Goal: Contribute content: Contribute content

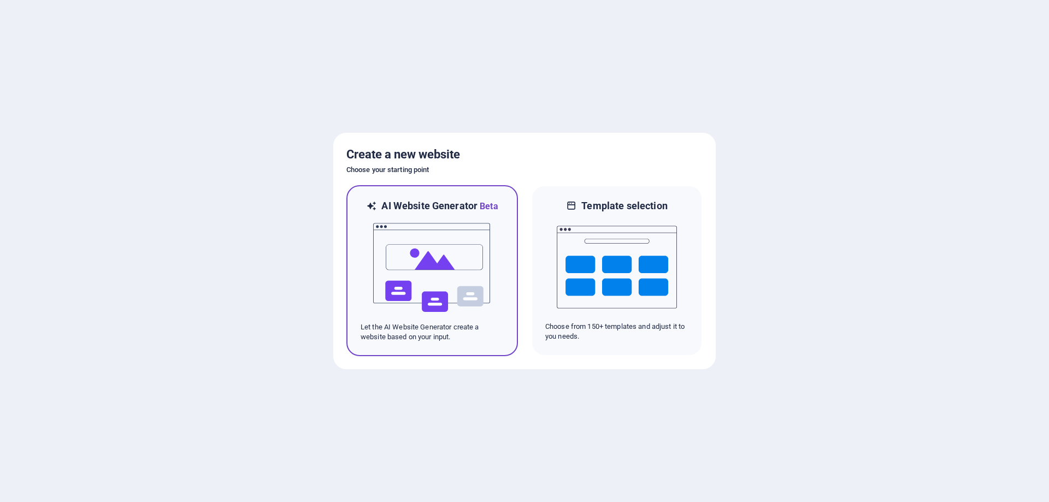
click at [430, 260] on img at bounding box center [432, 267] width 120 height 109
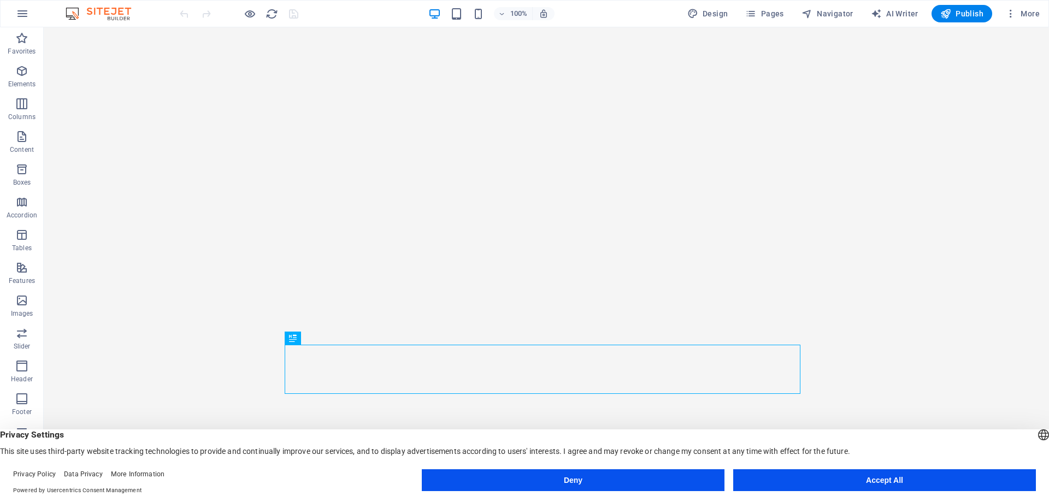
click at [914, 472] on button "Accept All" at bounding box center [884, 480] width 303 height 22
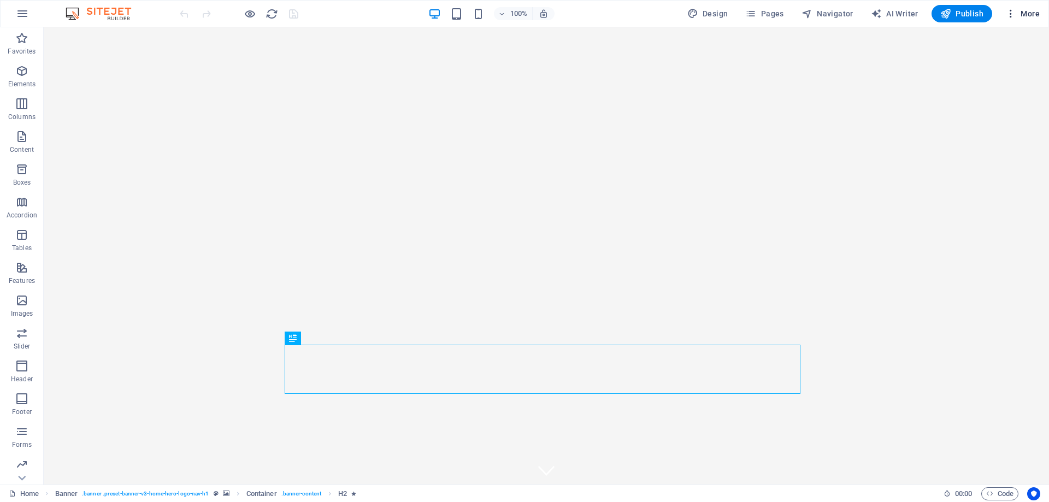
click at [1010, 10] on icon "button" at bounding box center [1010, 13] width 11 height 11
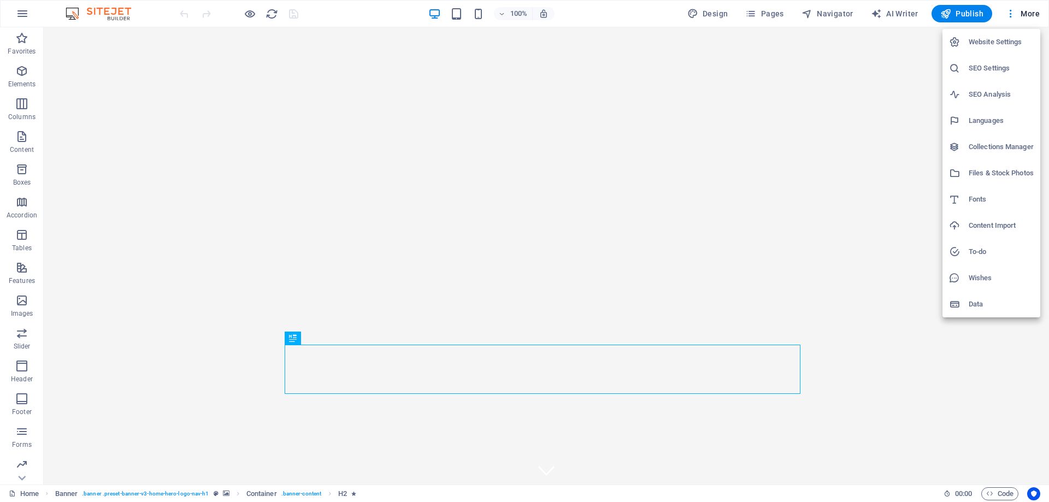
click at [251, 13] on div at bounding box center [524, 251] width 1049 height 502
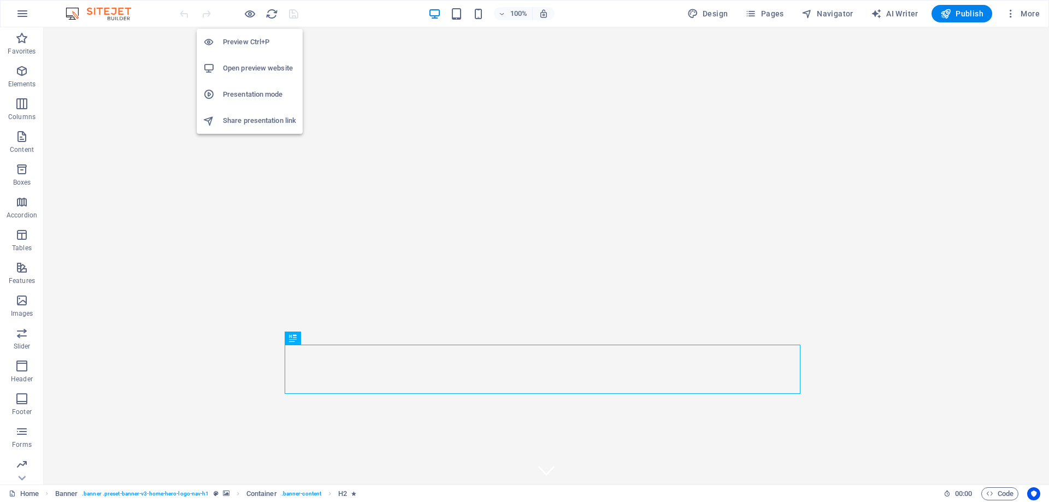
click at [248, 67] on h6 "Open preview website" at bounding box center [259, 68] width 73 height 13
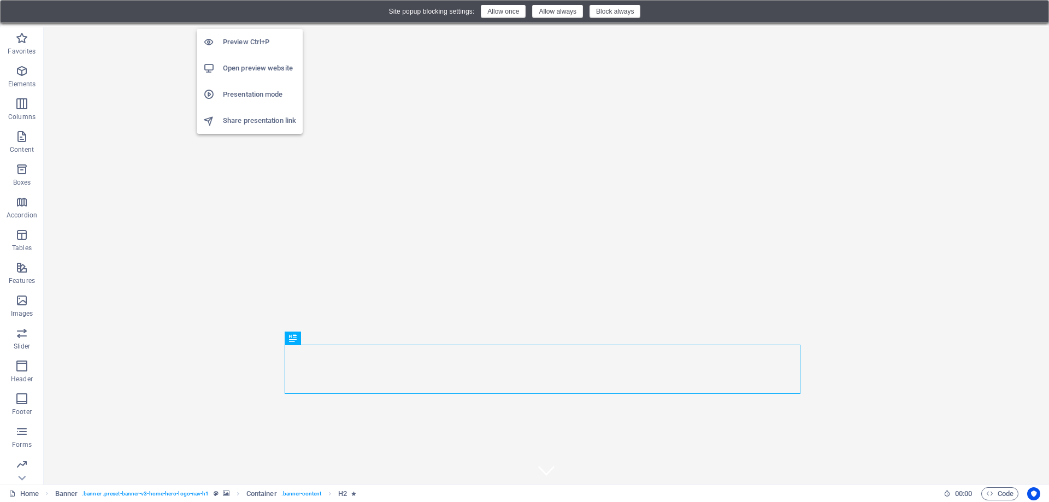
click at [250, 67] on h6 "Open preview website" at bounding box center [259, 68] width 73 height 13
click at [257, 62] on h6 "Open preview website" at bounding box center [259, 68] width 73 height 13
click at [253, 65] on h6 "Open preview website" at bounding box center [259, 68] width 73 height 13
click at [254, 41] on h6 "Preview Ctrl+P" at bounding box center [259, 42] width 73 height 13
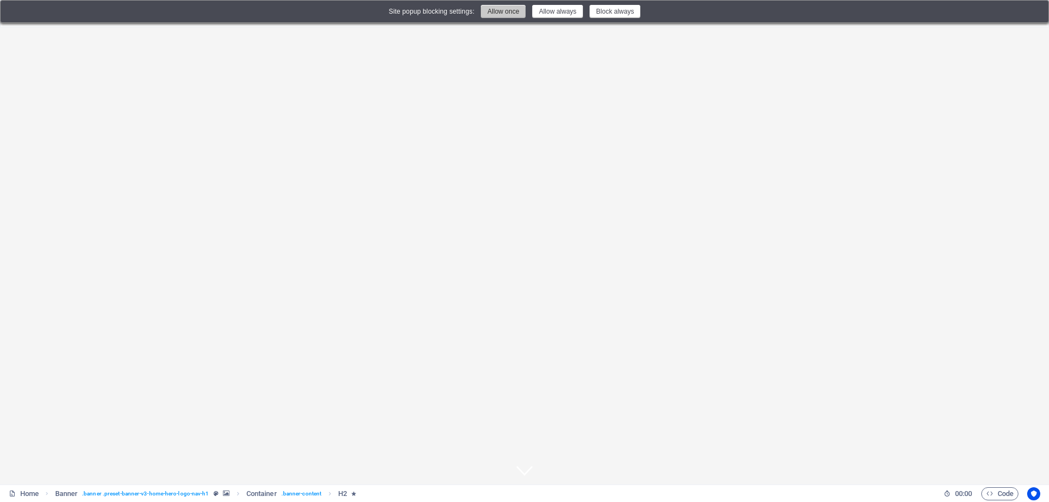
click at [501, 13] on button "Allow once" at bounding box center [503, 11] width 45 height 13
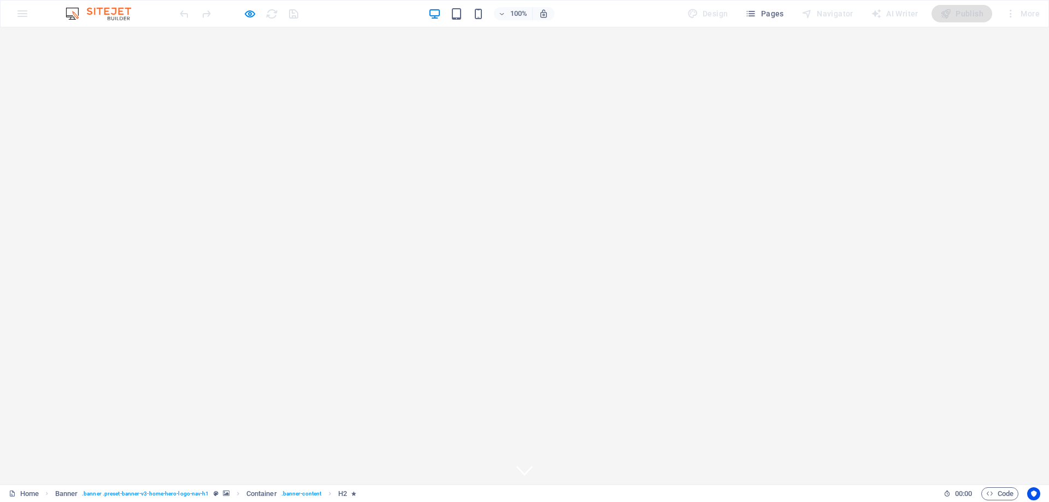
click at [251, 14] on icon "button" at bounding box center [250, 14] width 13 height 13
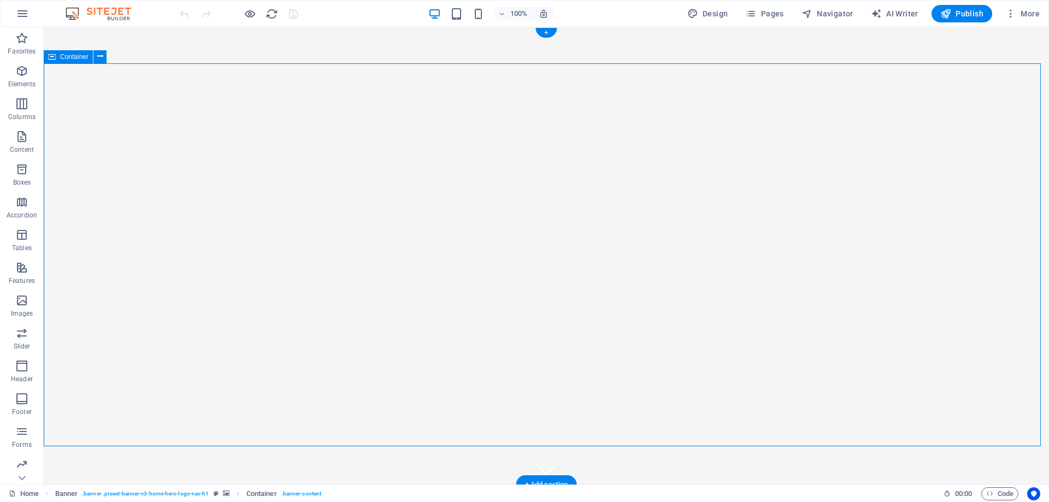
scroll to position [55, 0]
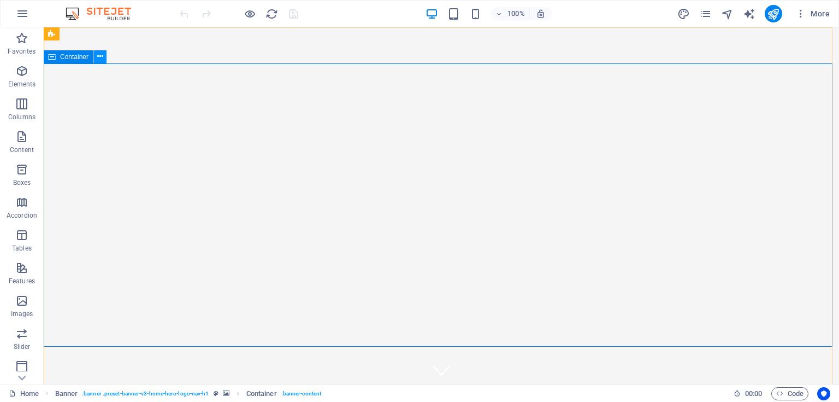
click at [101, 57] on icon at bounding box center [100, 56] width 6 height 11
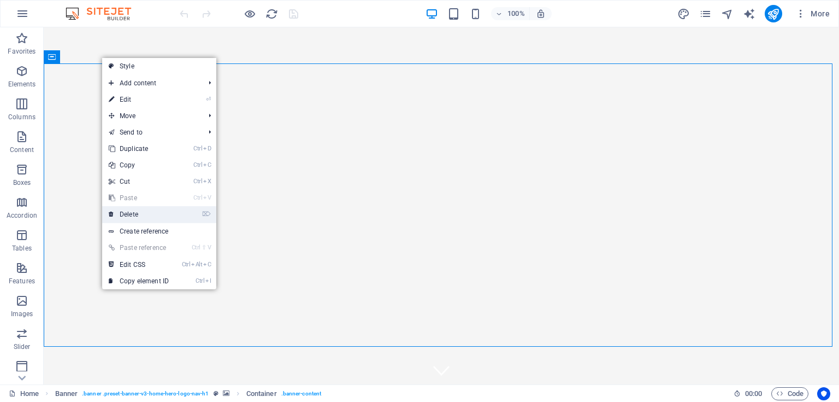
click at [141, 212] on link "⌦ Delete" at bounding box center [138, 214] width 73 height 16
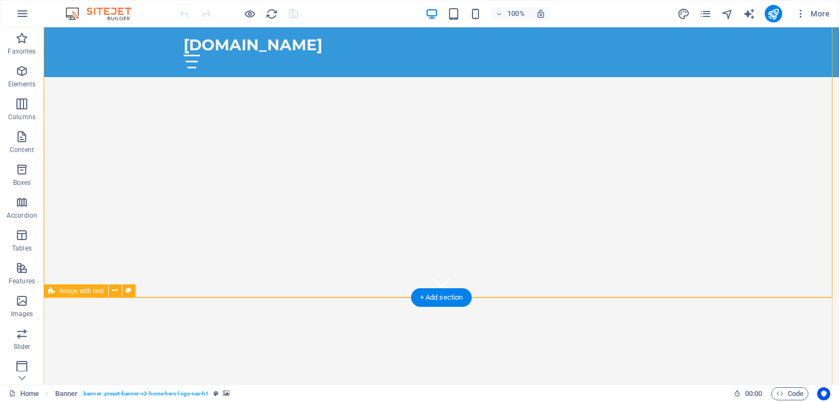
scroll to position [44, 0]
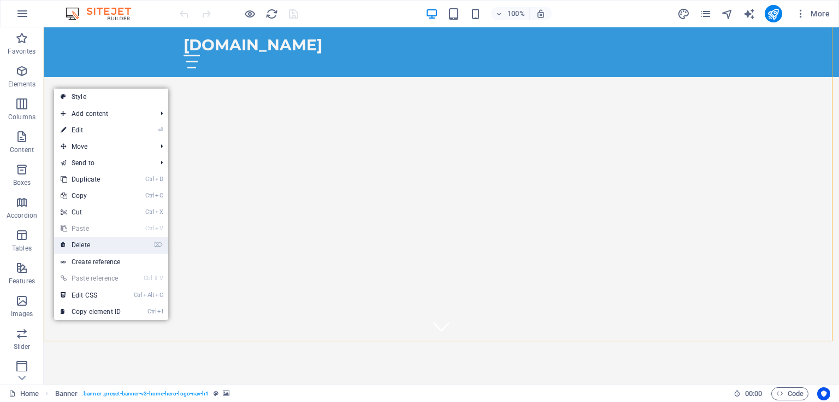
click at [80, 244] on link "⌦ Delete" at bounding box center [90, 245] width 73 height 16
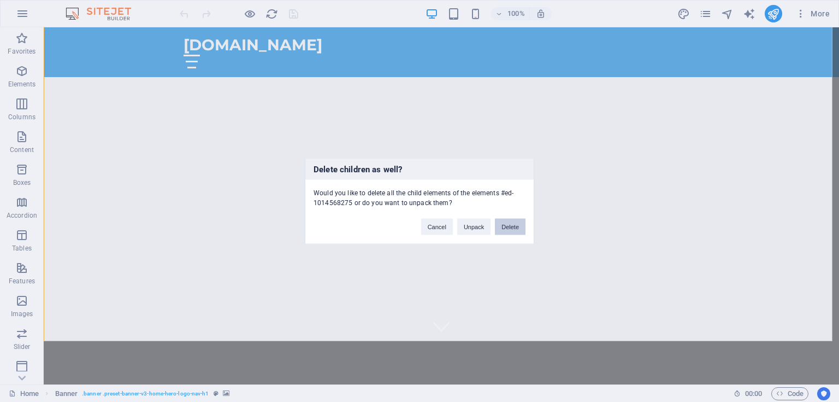
drag, startPoint x: 518, startPoint y: 227, endPoint x: 474, endPoint y: 199, distance: 51.8
click at [518, 226] on button "Delete" at bounding box center [510, 226] width 31 height 16
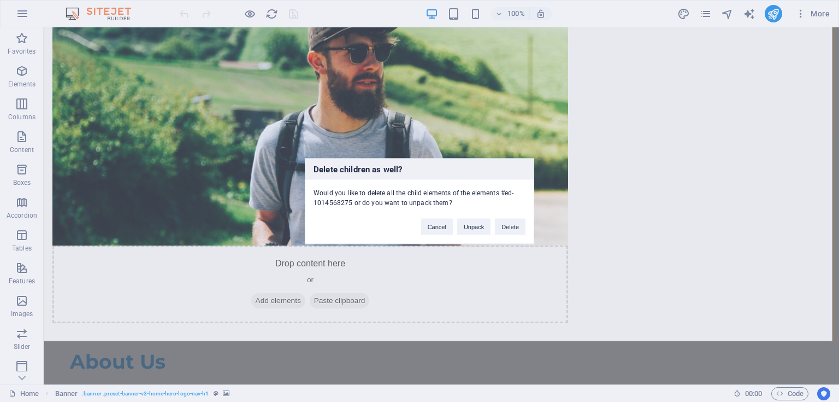
scroll to position [0, 0]
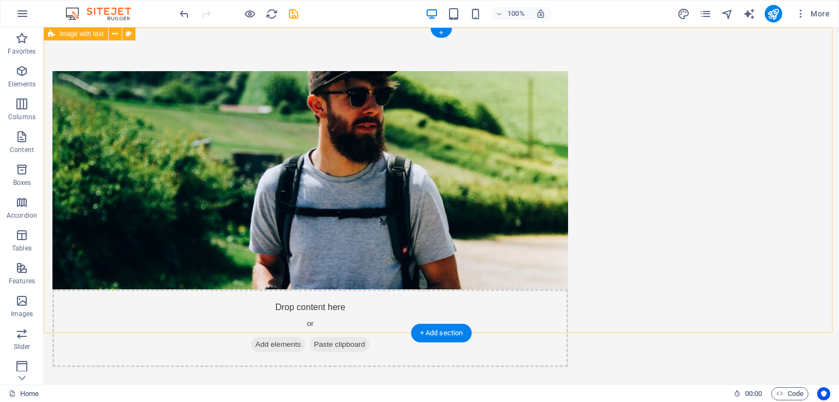
click at [784, 228] on div "Drop content here or Add elements Paste clipboard About Us At Photo Nehoiu, we …" at bounding box center [442, 305] width 796 height 557
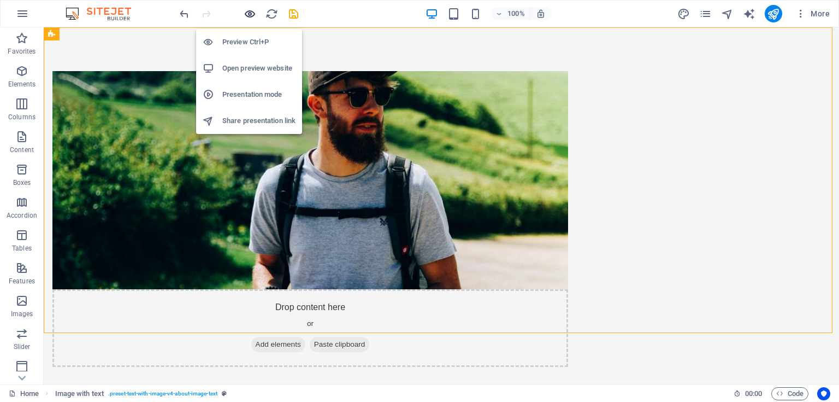
click at [251, 12] on icon "button" at bounding box center [250, 14] width 13 height 13
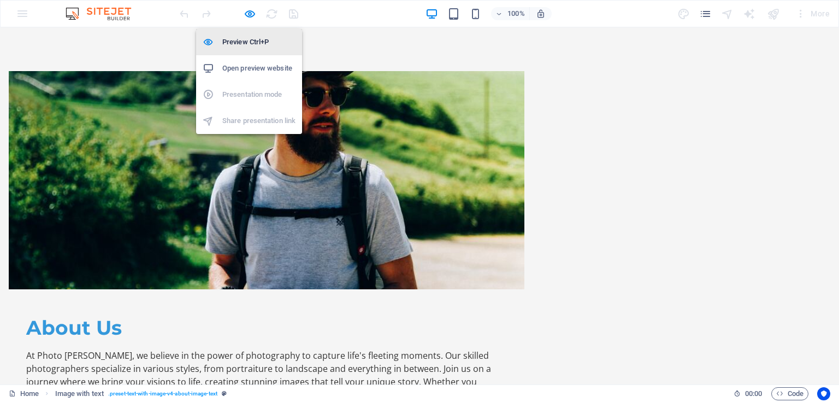
click at [245, 42] on h6 "Preview Ctrl+P" at bounding box center [258, 42] width 73 height 13
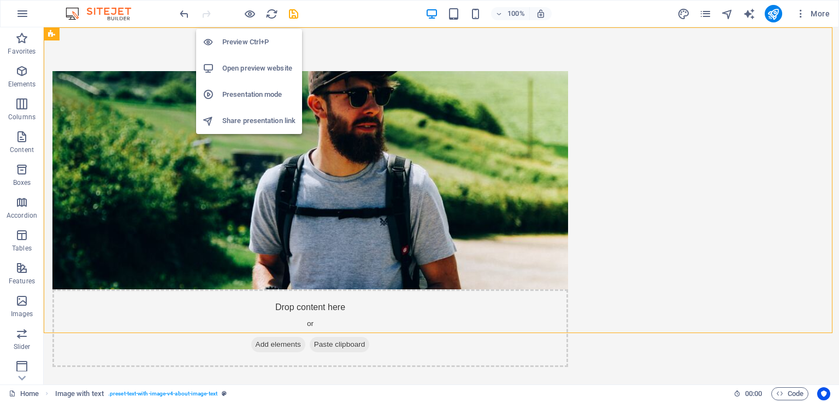
click at [245, 40] on h6 "Preview Ctrl+P" at bounding box center [258, 42] width 73 height 13
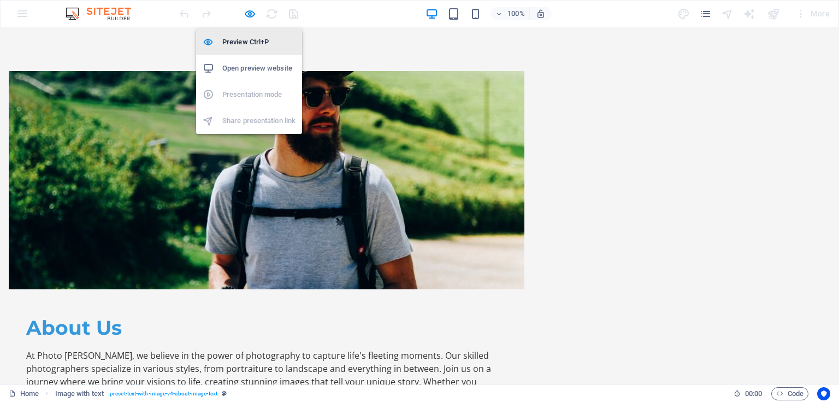
click at [227, 40] on h6 "Preview Ctrl+P" at bounding box center [258, 42] width 73 height 13
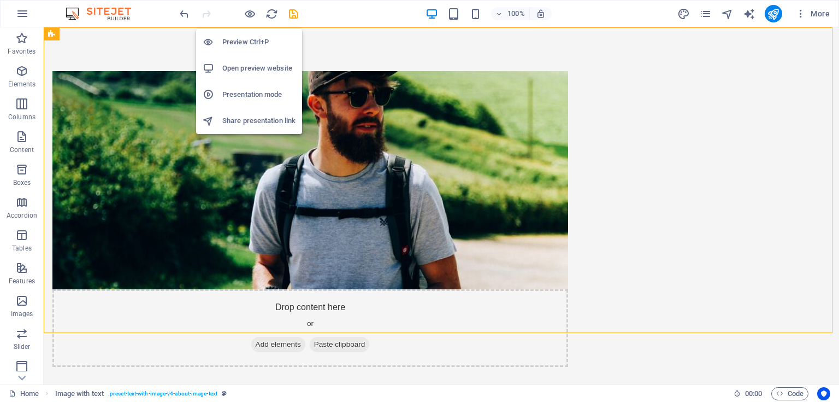
click at [227, 40] on h6 "Preview Ctrl+P" at bounding box center [258, 42] width 73 height 13
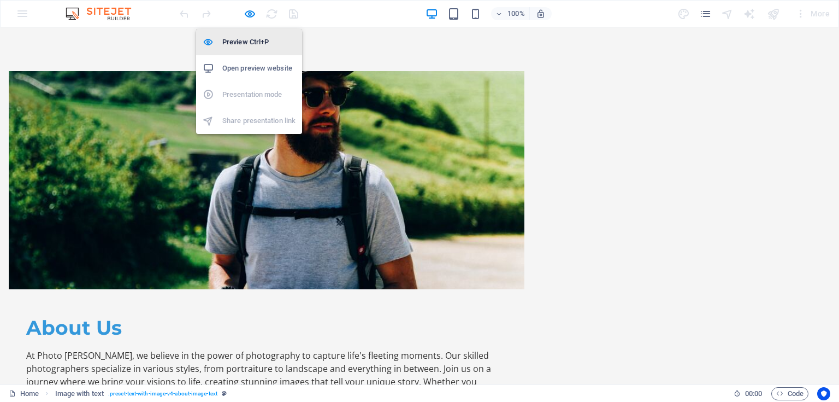
click at [234, 44] on h6 "Preview Ctrl+P" at bounding box center [258, 42] width 73 height 13
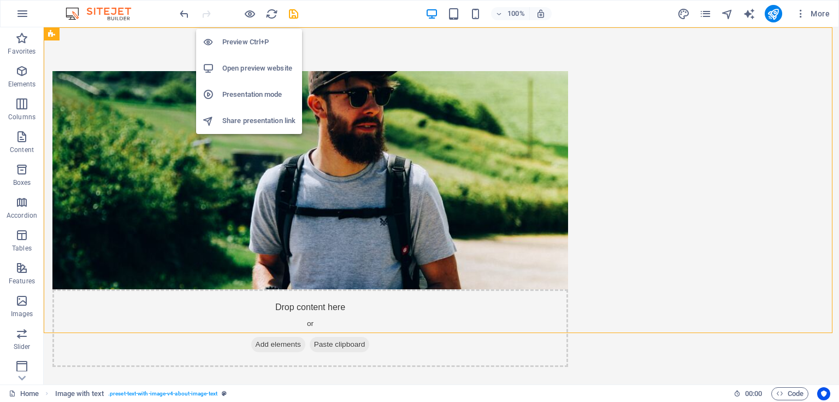
click at [249, 66] on h6 "Open preview website" at bounding box center [258, 68] width 73 height 13
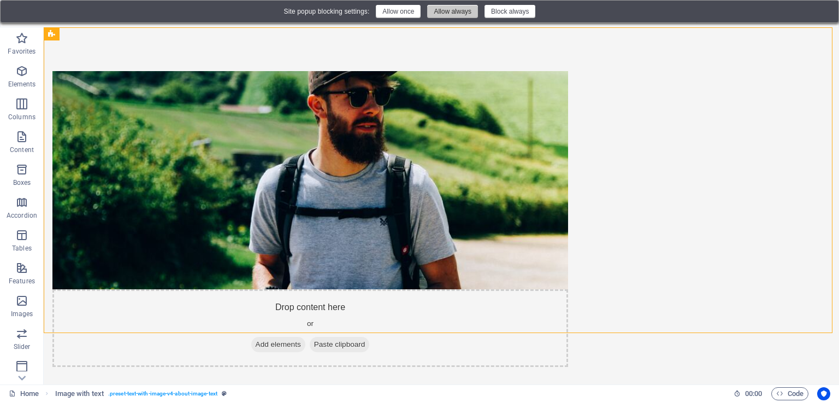
click at [453, 12] on button "Allow always" at bounding box center [452, 11] width 51 height 13
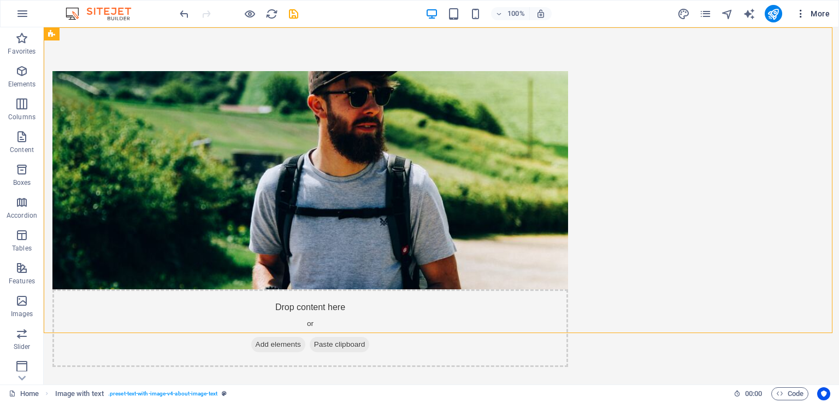
click at [806, 12] on icon "button" at bounding box center [801, 13] width 11 height 11
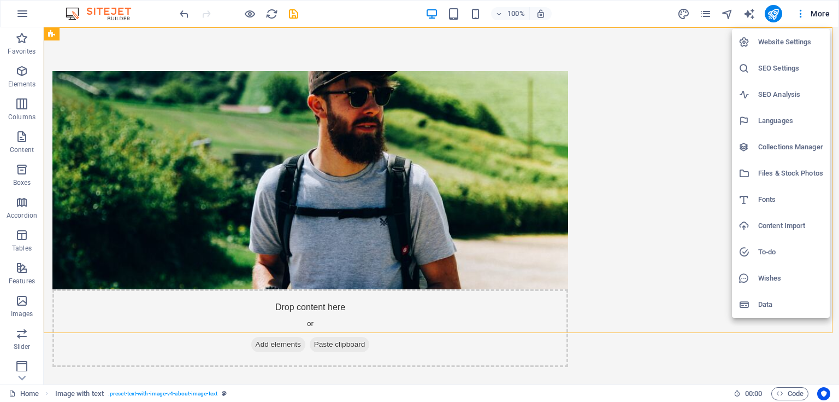
click at [580, 66] on div at bounding box center [419, 201] width 839 height 402
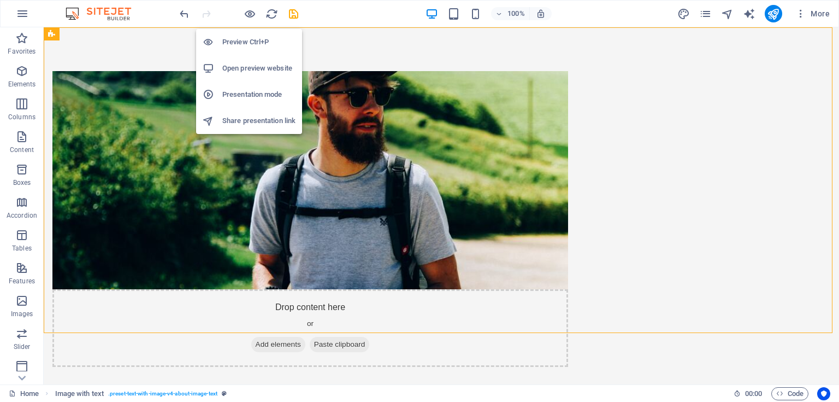
click at [257, 68] on h6 "Open preview website" at bounding box center [258, 68] width 73 height 13
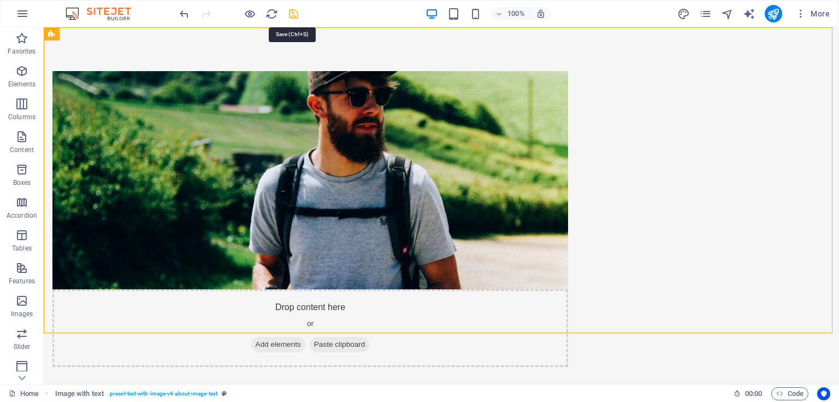
click at [293, 12] on icon "save" at bounding box center [293, 14] width 13 height 13
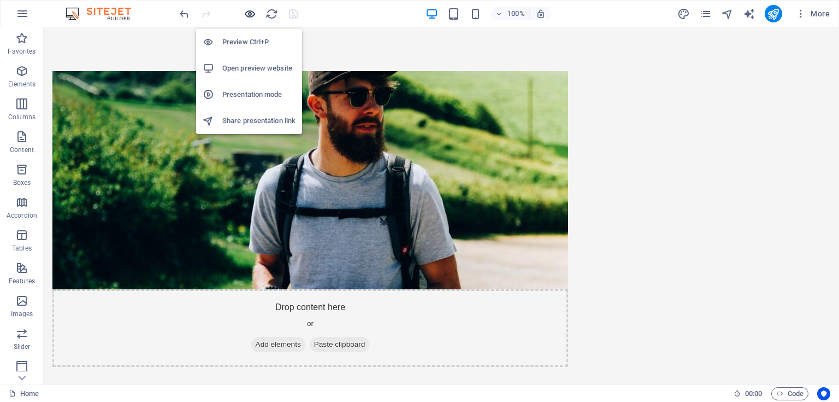
click at [251, 13] on icon "button" at bounding box center [250, 14] width 13 height 13
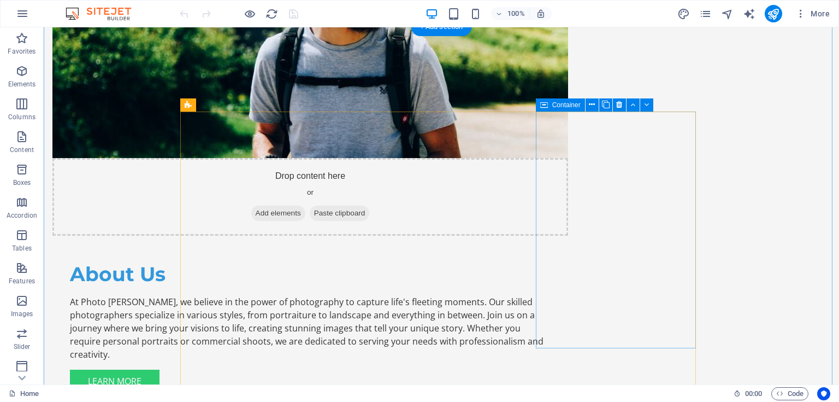
scroll to position [306, 0]
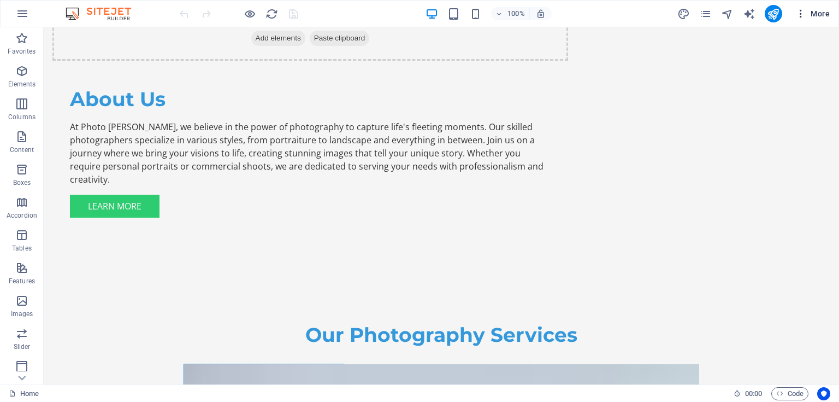
click at [803, 15] on icon "button" at bounding box center [801, 13] width 11 height 11
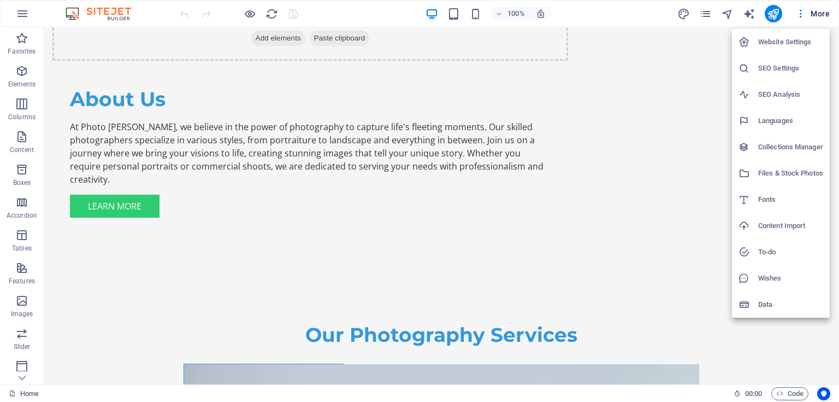
click at [734, 83] on li "SEO Analysis" at bounding box center [781, 94] width 98 height 26
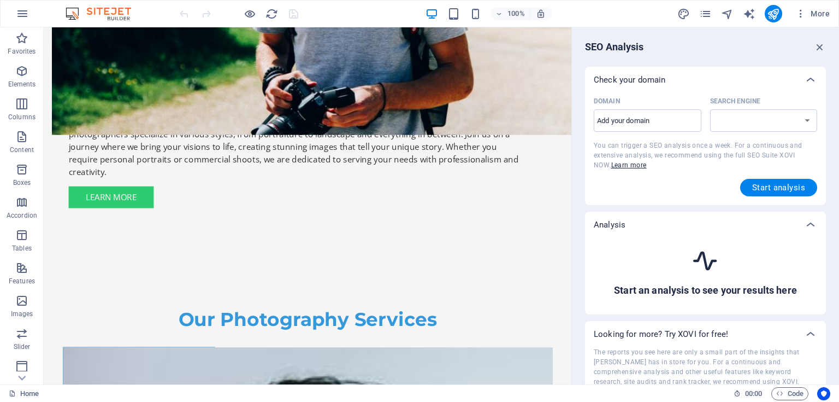
select select "google.com"
click at [817, 44] on icon "button" at bounding box center [820, 47] width 12 height 12
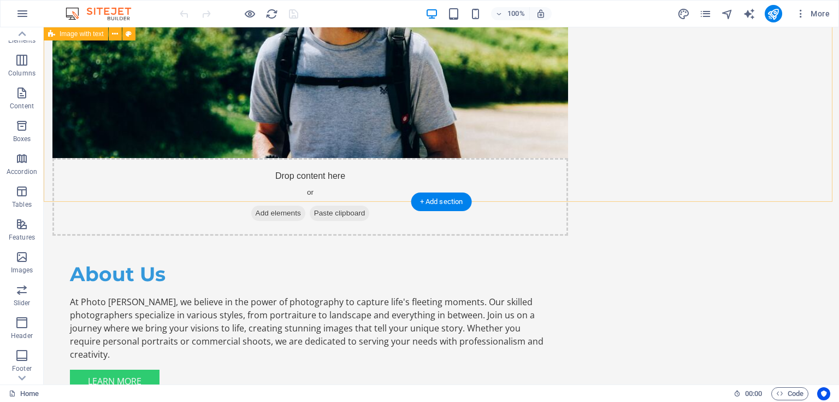
scroll to position [0, 0]
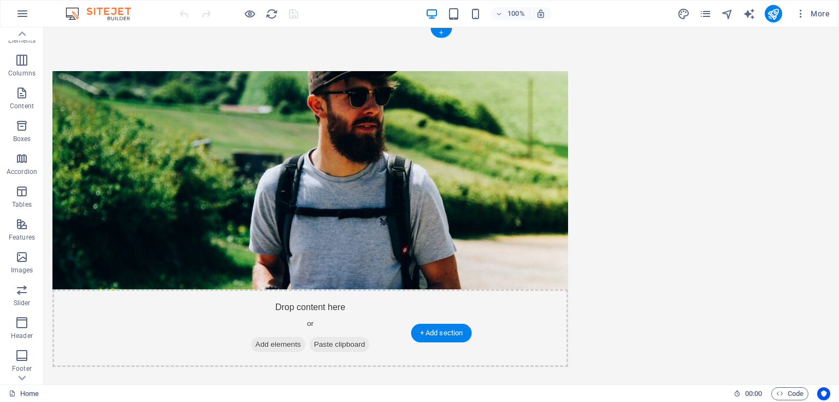
click at [308, 181] on figure at bounding box center [310, 180] width 516 height 218
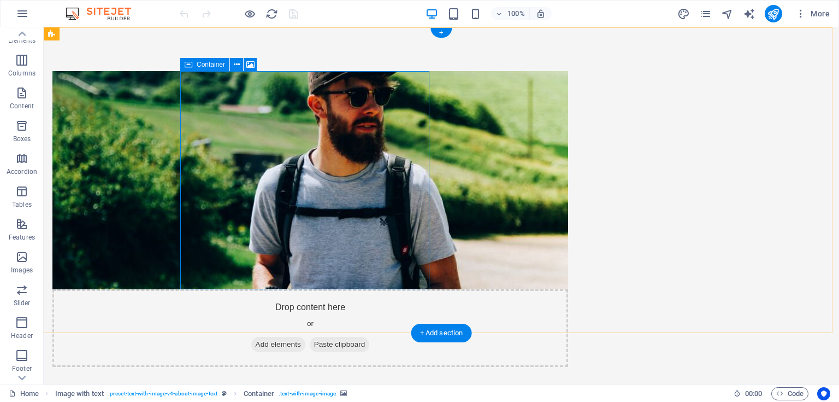
click at [316, 289] on div "Drop content here or Add elements Paste clipboard" at bounding box center [310, 328] width 516 height 78
click at [323, 289] on div "Drop content here or Add elements Paste clipboard" at bounding box center [310, 328] width 516 height 78
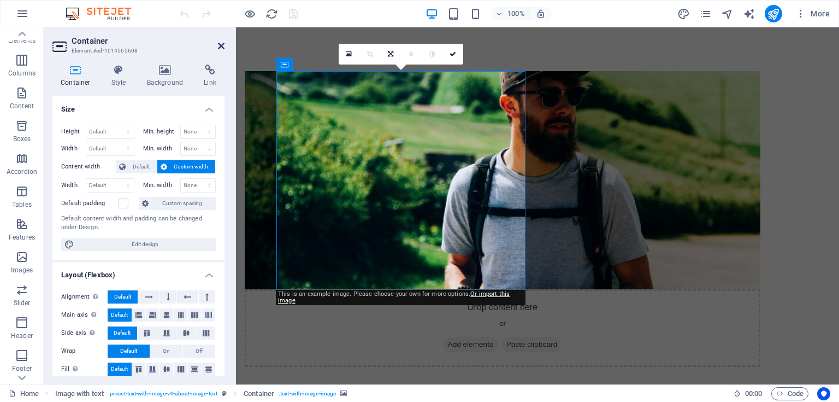
click at [223, 48] on icon at bounding box center [221, 46] width 7 height 9
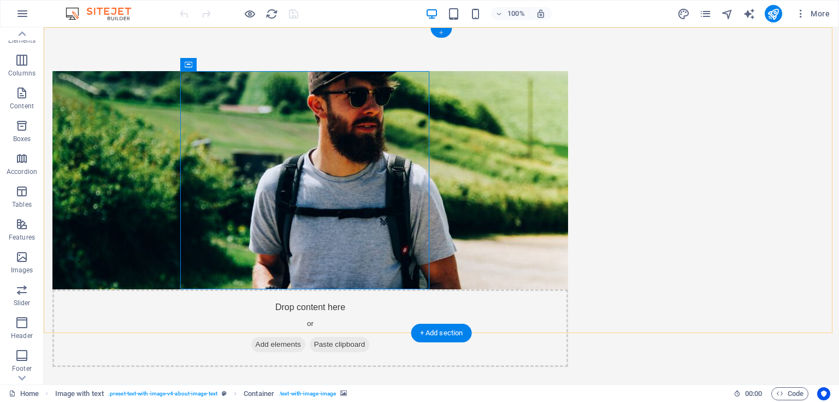
click at [440, 33] on div "+" at bounding box center [441, 33] width 21 height 10
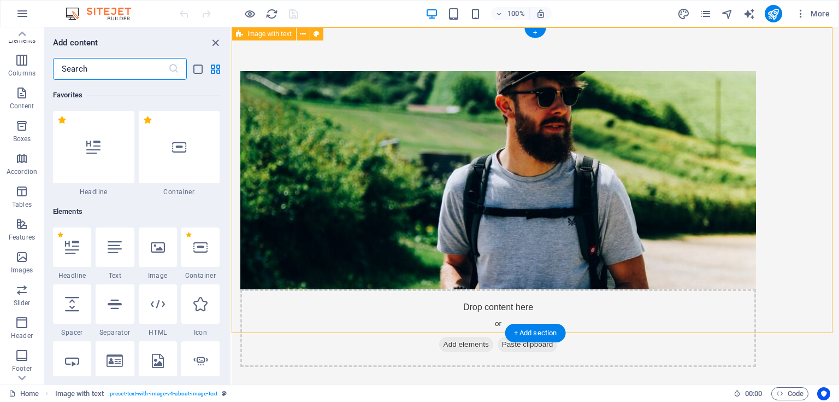
scroll to position [1912, 0]
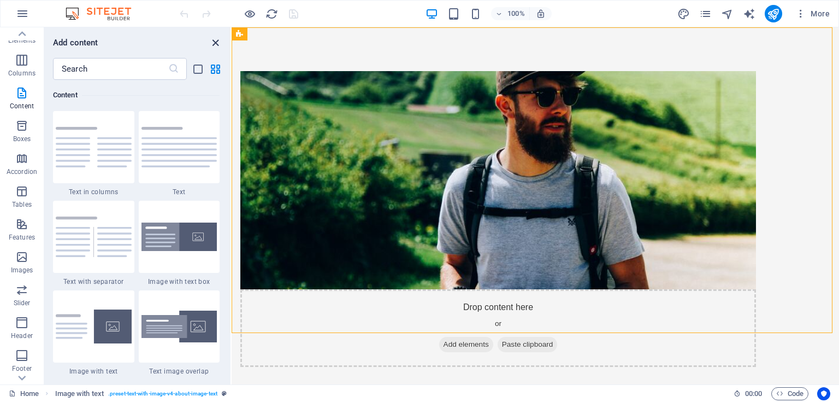
click at [216, 42] on icon "close panel" at bounding box center [215, 43] width 13 height 13
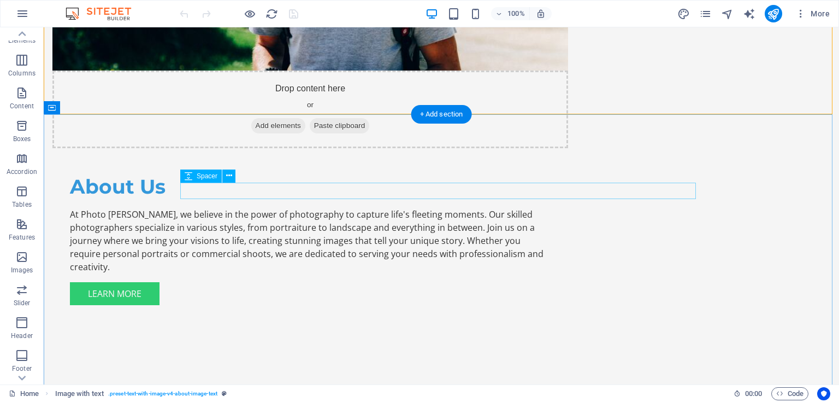
scroll to position [0, 0]
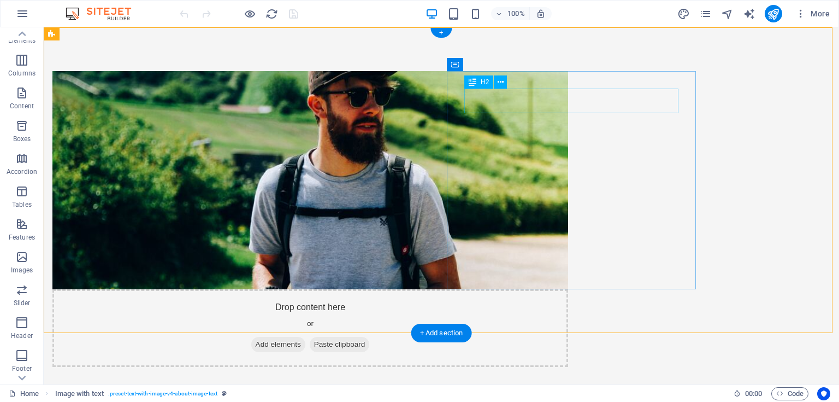
click at [517, 393] on div "About Us" at bounding box center [310, 405] width 481 height 25
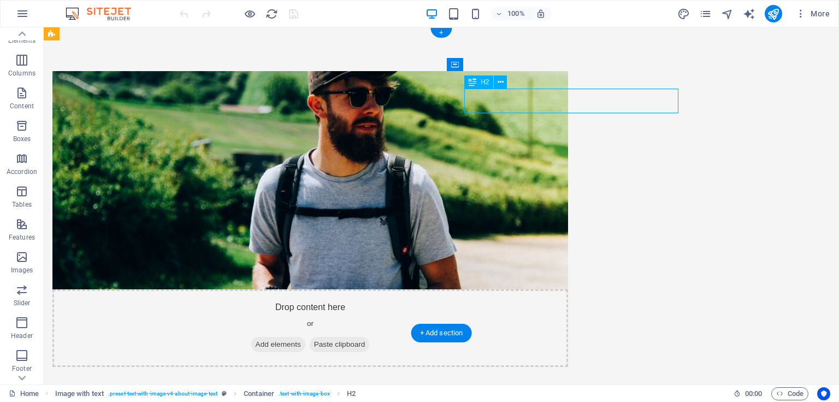
click at [551, 393] on div "About Us" at bounding box center [310, 405] width 481 height 25
drag, startPoint x: 559, startPoint y: 103, endPoint x: 367, endPoint y: 102, distance: 192.4
click at [551, 393] on div "About Us" at bounding box center [310, 405] width 481 height 25
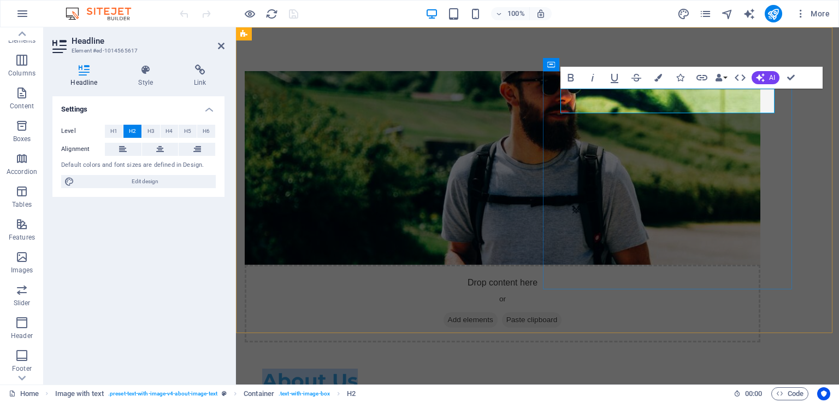
click at [661, 368] on h2 "About Us" at bounding box center [502, 380] width 481 height 25
drag, startPoint x: 655, startPoint y: 102, endPoint x: 540, endPoint y: 96, distance: 114.4
click at [540, 96] on div "Drop content here or Add elements Paste clipboard About Us At Photo Nehoiu, we …" at bounding box center [537, 293] width 603 height 533
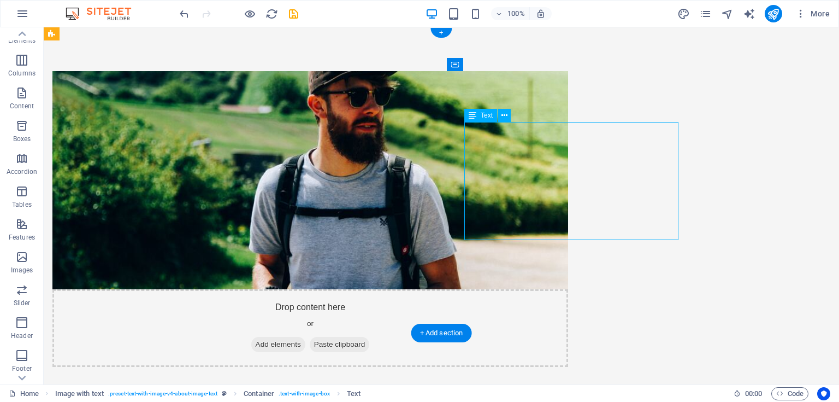
drag, startPoint x: 661, startPoint y: 234, endPoint x: 542, endPoint y: 187, distance: 128.1
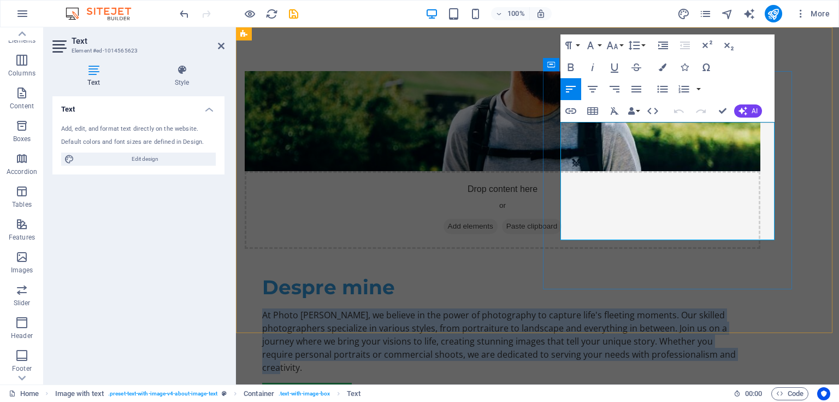
drag, startPoint x: 561, startPoint y: 130, endPoint x: 758, endPoint y: 232, distance: 221.7
click at [743, 308] on p "At Photo Nehoiu, we believe in the power of photography to capture life's fleet…" at bounding box center [502, 341] width 481 height 66
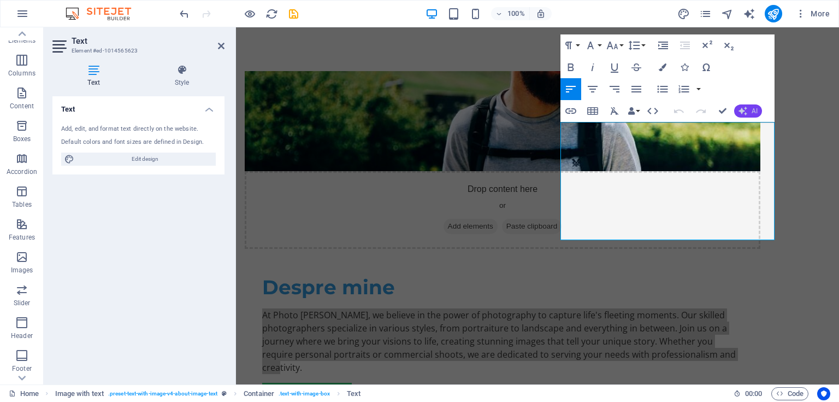
click at [745, 110] on icon "button" at bounding box center [743, 111] width 9 height 9
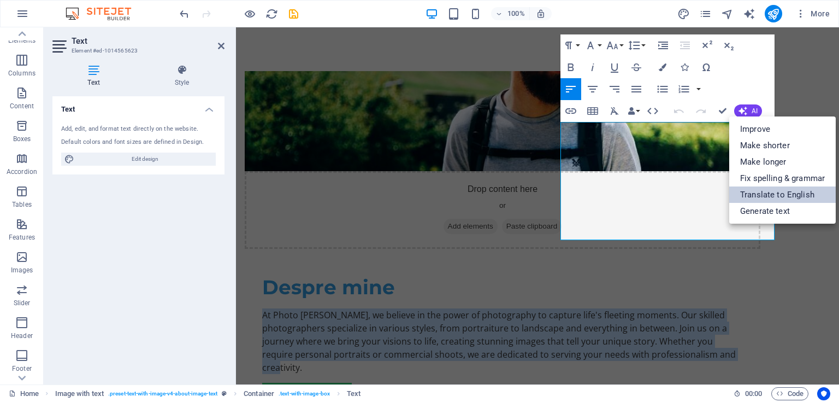
click at [777, 194] on link "Translate to English" at bounding box center [783, 194] width 107 height 16
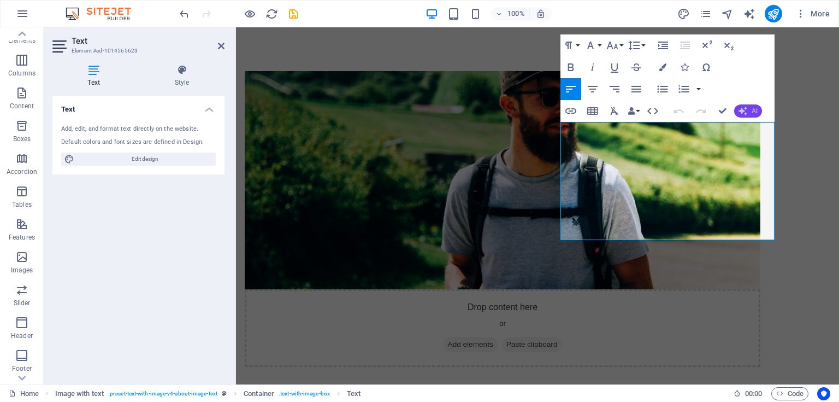
click at [751, 107] on button "AI" at bounding box center [748, 110] width 28 height 13
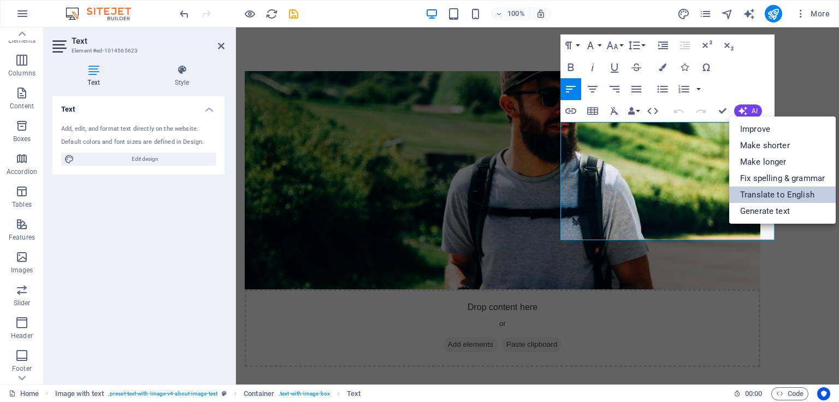
drag, startPoint x: 772, startPoint y: 192, endPoint x: 780, endPoint y: 192, distance: 8.2
click at [780, 192] on link "Translate to English" at bounding box center [783, 194] width 107 height 16
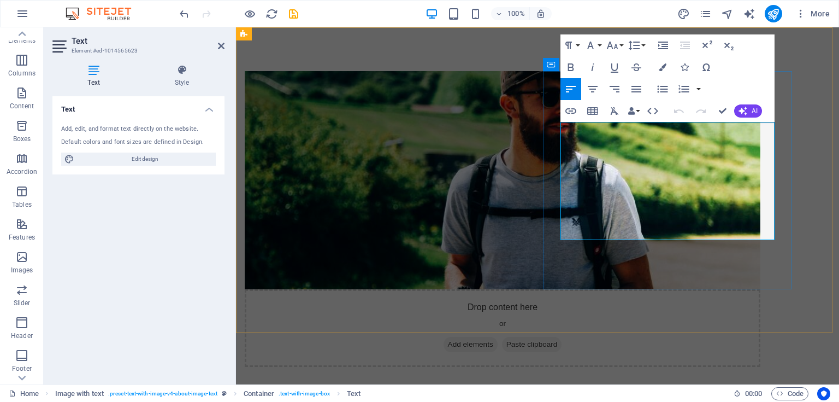
drag, startPoint x: 724, startPoint y: 228, endPoint x: 564, endPoint y: 126, distance: 189.9
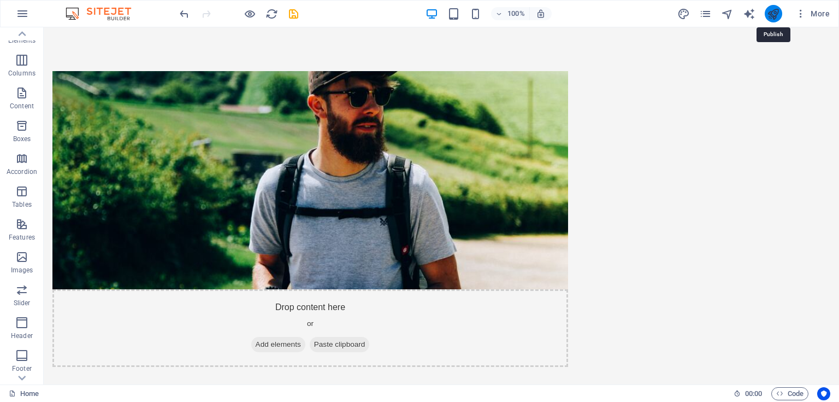
click at [776, 11] on icon "publish" at bounding box center [773, 14] width 13 height 13
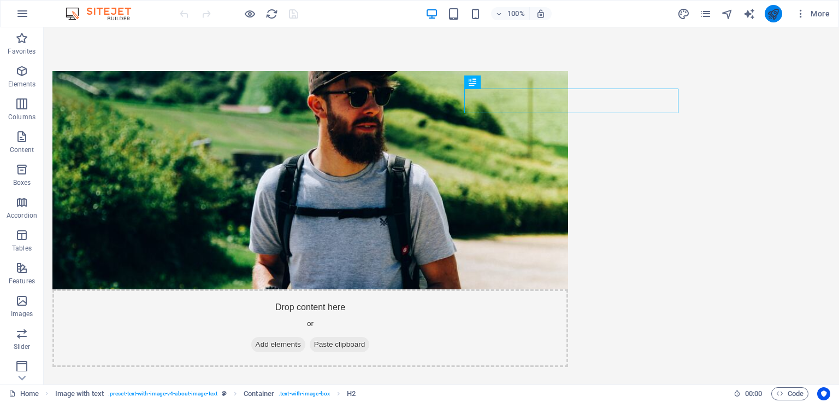
click at [775, 11] on icon "publish" at bounding box center [773, 14] width 13 height 13
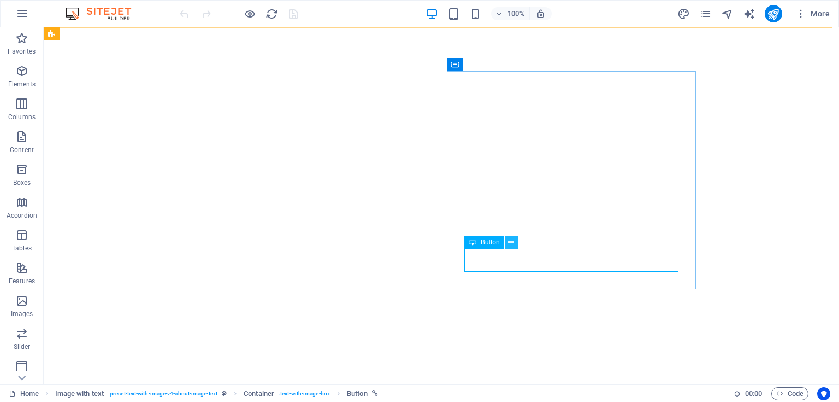
click at [511, 243] on icon at bounding box center [511, 242] width 6 height 11
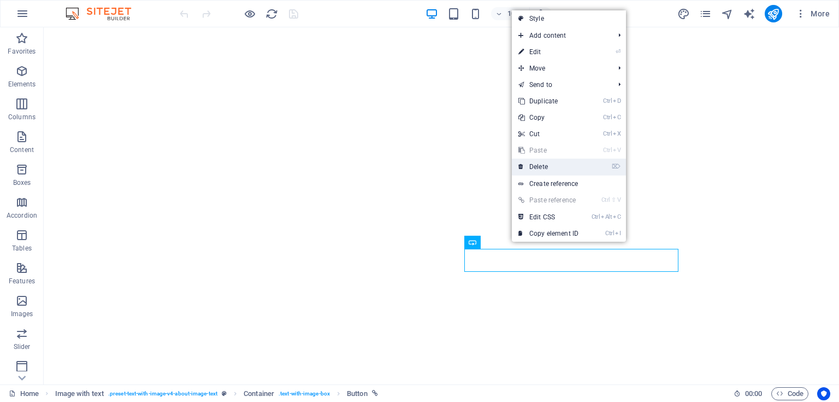
click at [546, 169] on link "⌦ Delete" at bounding box center [548, 166] width 73 height 16
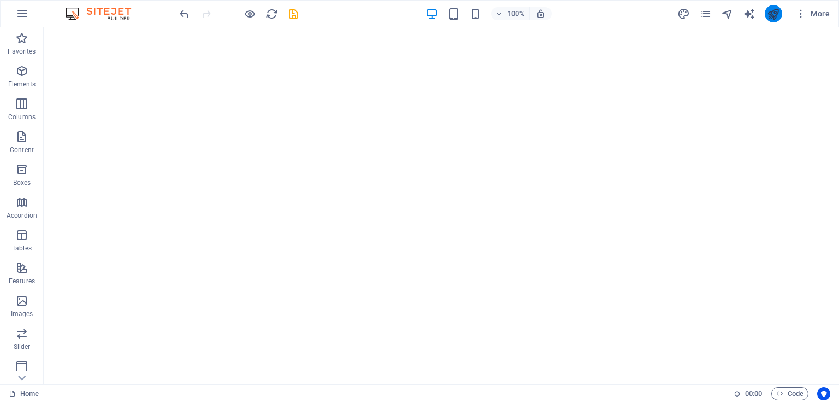
click at [771, 17] on icon "publish" at bounding box center [773, 14] width 13 height 13
